Goal: Task Accomplishment & Management: Manage account settings

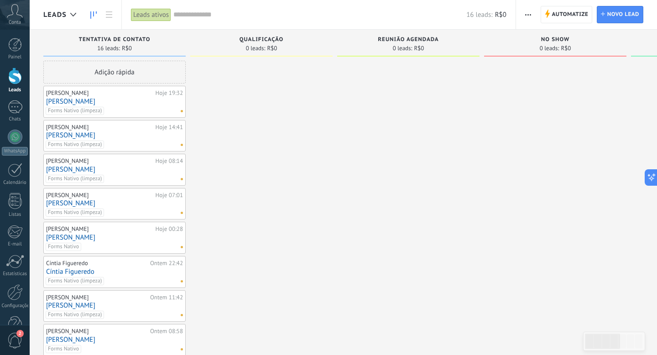
click at [103, 104] on link "[PERSON_NAME]" at bounding box center [114, 102] width 137 height 8
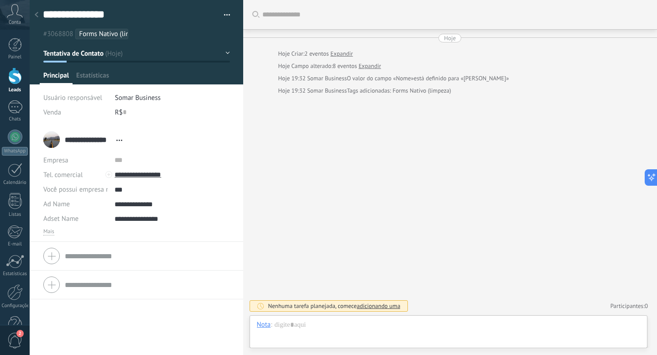
scroll to position [9, 0]
click at [93, 78] on span "Estatísticas" at bounding box center [92, 77] width 33 height 13
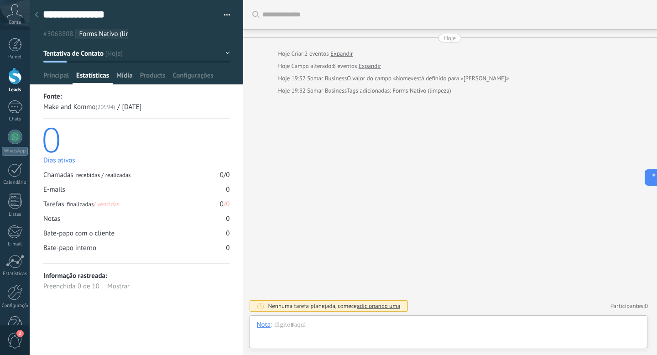
click at [126, 77] on span "Mídia" at bounding box center [124, 77] width 16 height 13
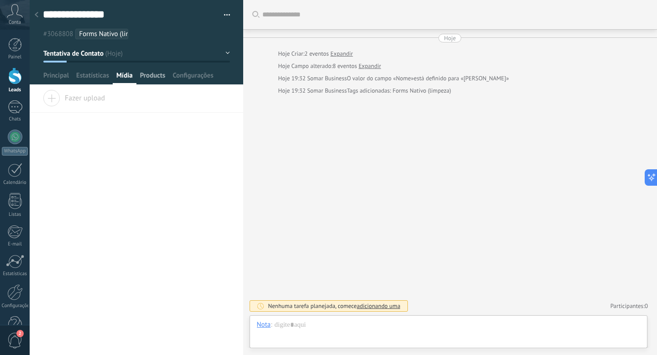
click at [151, 80] on span "Products" at bounding box center [153, 77] width 26 height 13
click at [196, 76] on span "Configurações" at bounding box center [192, 77] width 41 height 13
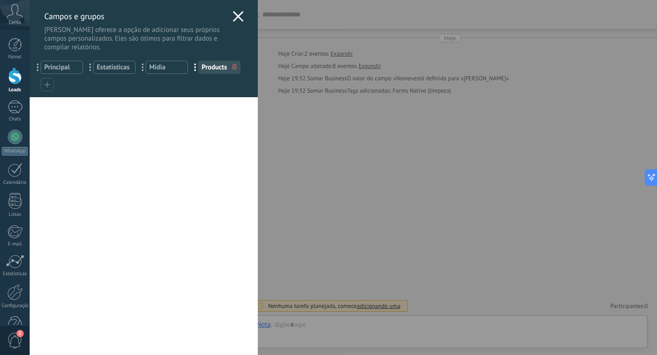
click at [238, 16] on icon at bounding box center [238, 16] width 11 height 11
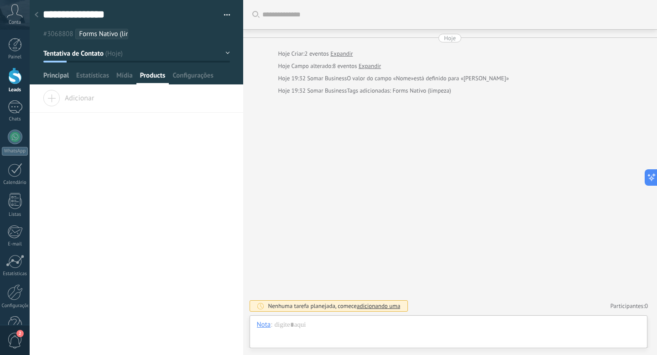
click at [57, 74] on span "Principal" at bounding box center [56, 77] width 26 height 13
